Goal: Information Seeking & Learning: Understand process/instructions

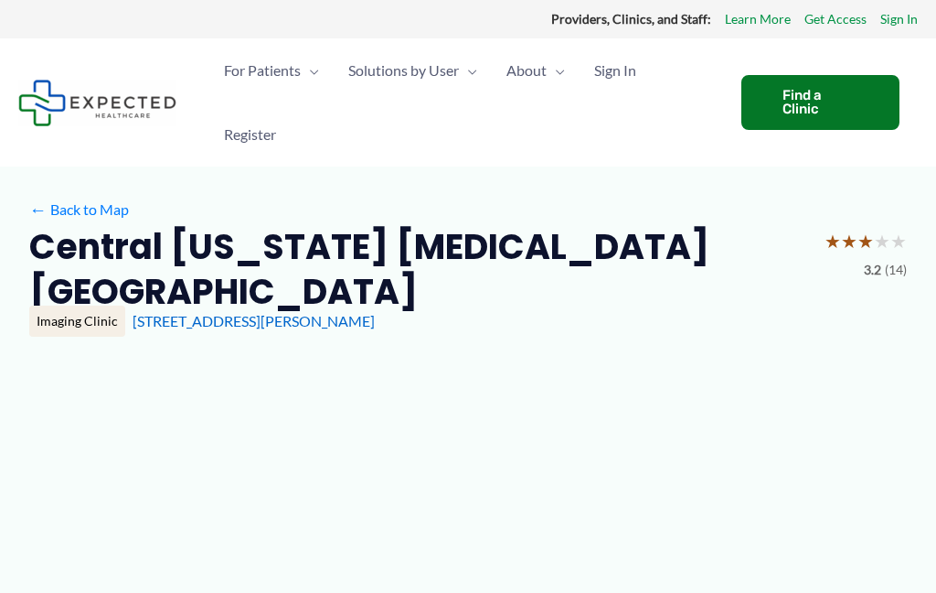
type input "**********"
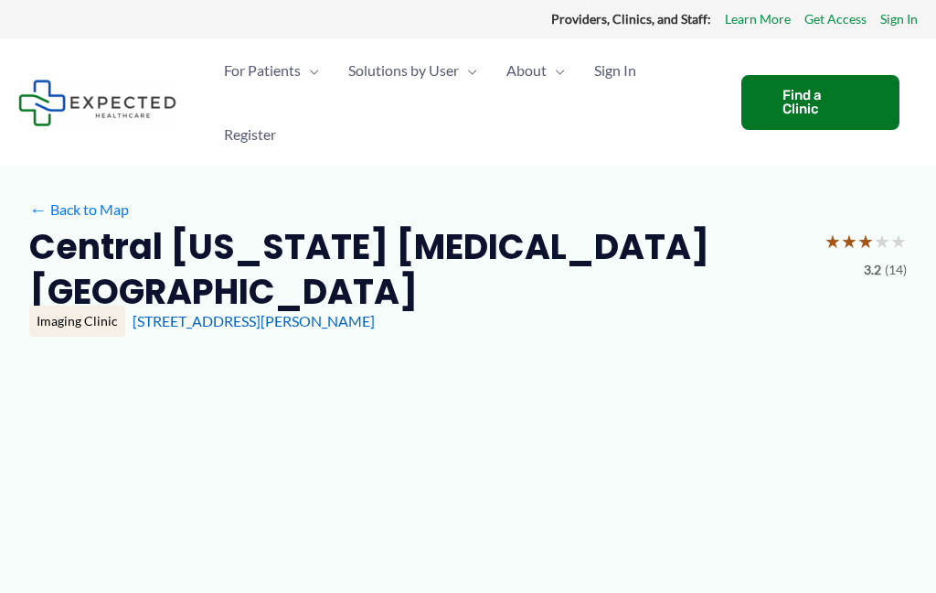
type input "**********"
